Goal: Download file/media

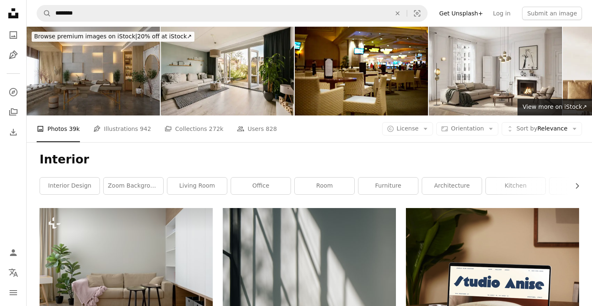
scroll to position [455, 0]
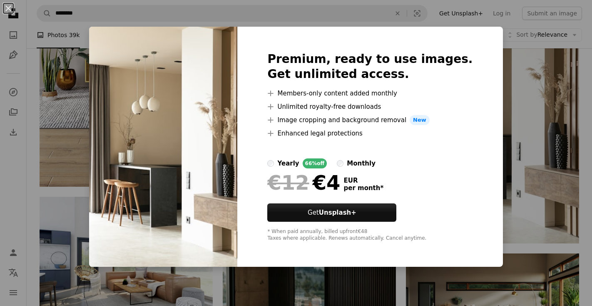
click at [523, 120] on div "An X shape Premium, ready to use images. Get unlimited access. A plus sign Memb…" at bounding box center [296, 153] width 592 height 306
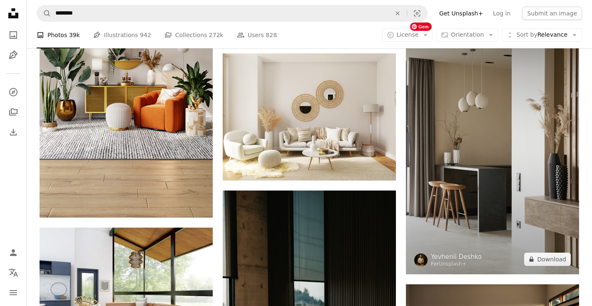
scroll to position [429, 0]
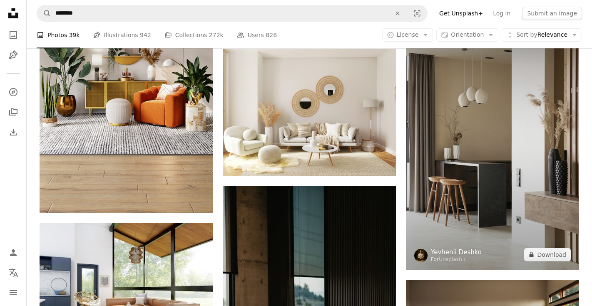
click at [464, 252] on link "Yevhenii Deshko" at bounding box center [456, 252] width 51 height 8
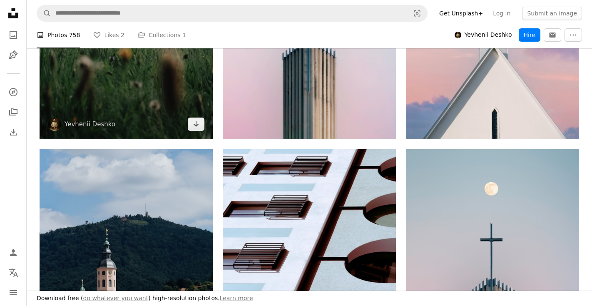
scroll to position [331, 0]
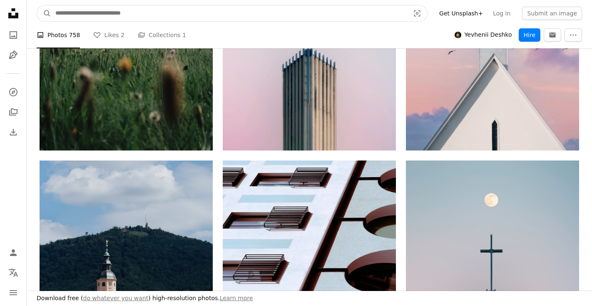
click at [96, 15] on input "Find visuals sitewide" at bounding box center [229, 13] width 356 height 16
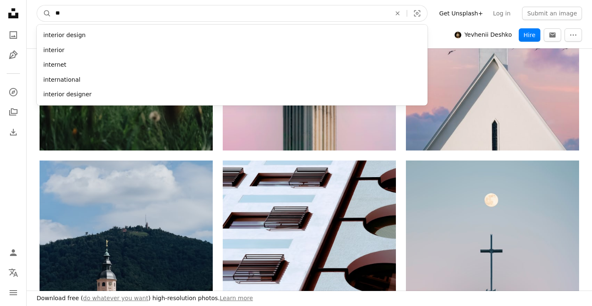
type input "*"
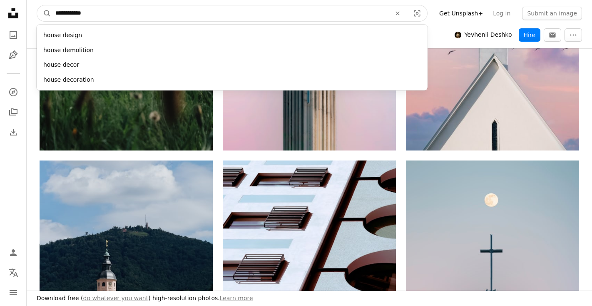
type input "**********"
click at [37, 5] on button "A magnifying glass" at bounding box center [44, 13] width 14 height 16
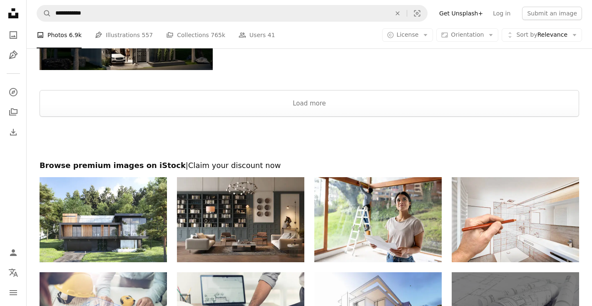
scroll to position [1263, 0]
